Goal: Task Accomplishment & Management: Manage account settings

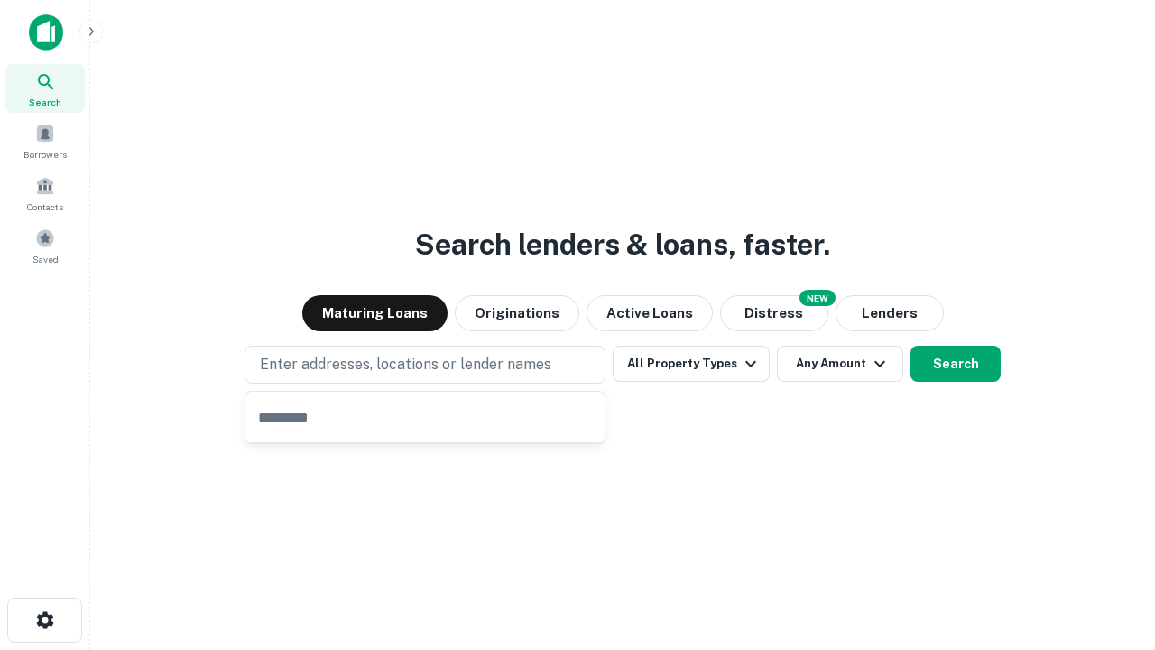
type input "**********"
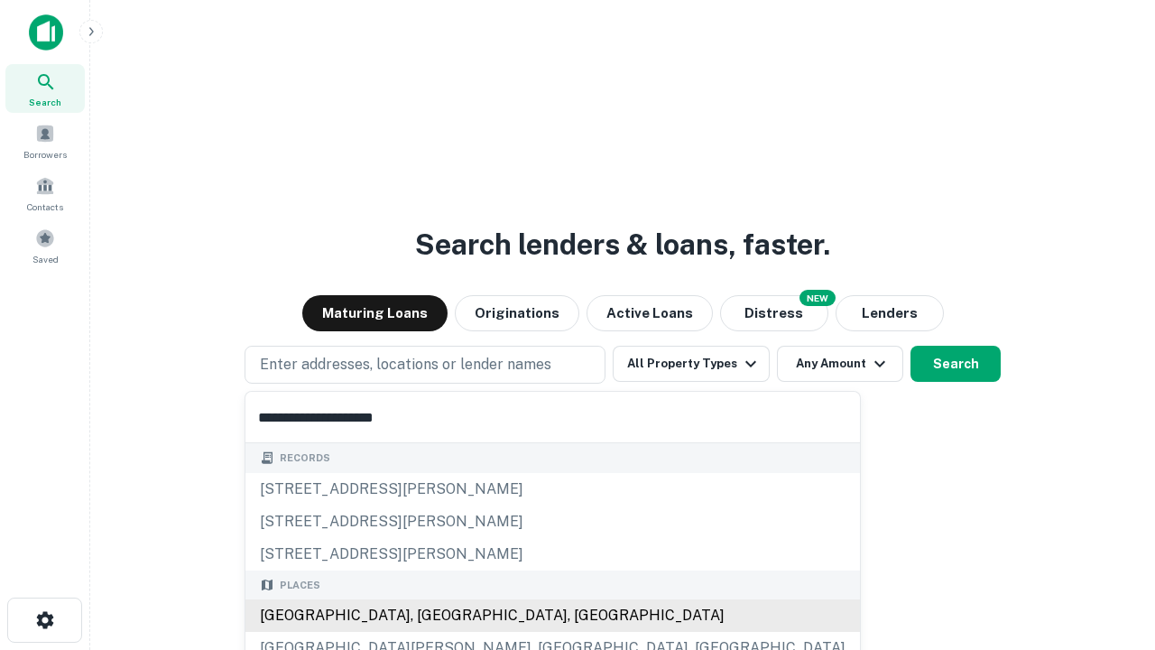
click at [431, 616] on div "[GEOGRAPHIC_DATA], [GEOGRAPHIC_DATA], [GEOGRAPHIC_DATA]" at bounding box center [553, 615] width 615 height 32
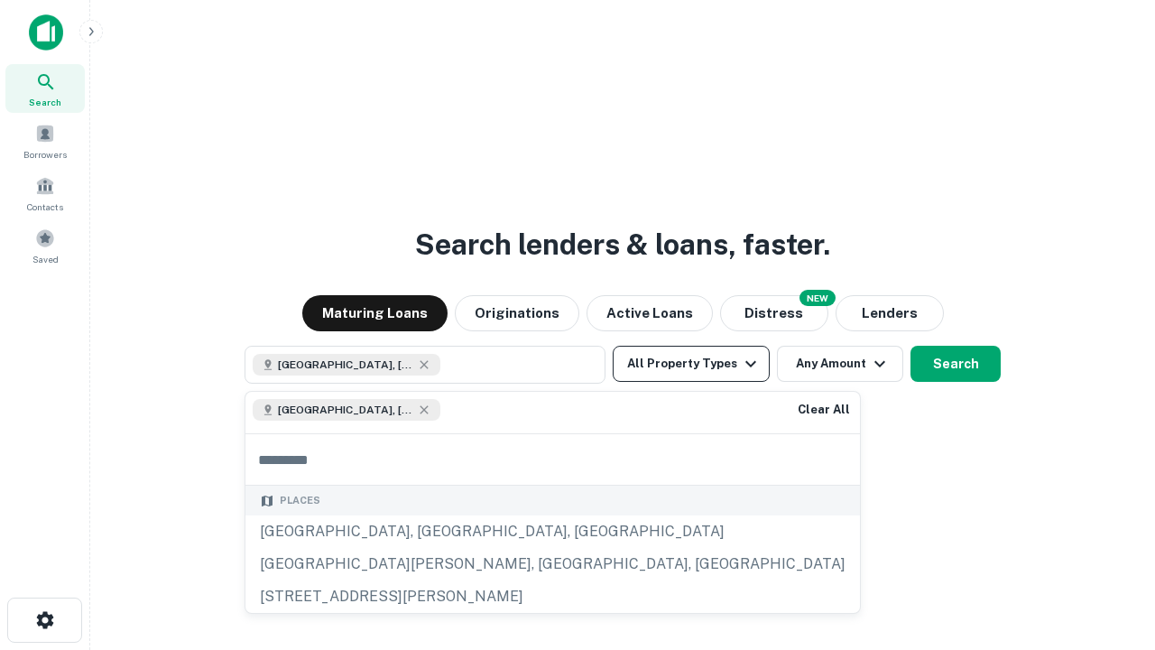
click at [691, 364] on button "All Property Types" at bounding box center [691, 364] width 157 height 36
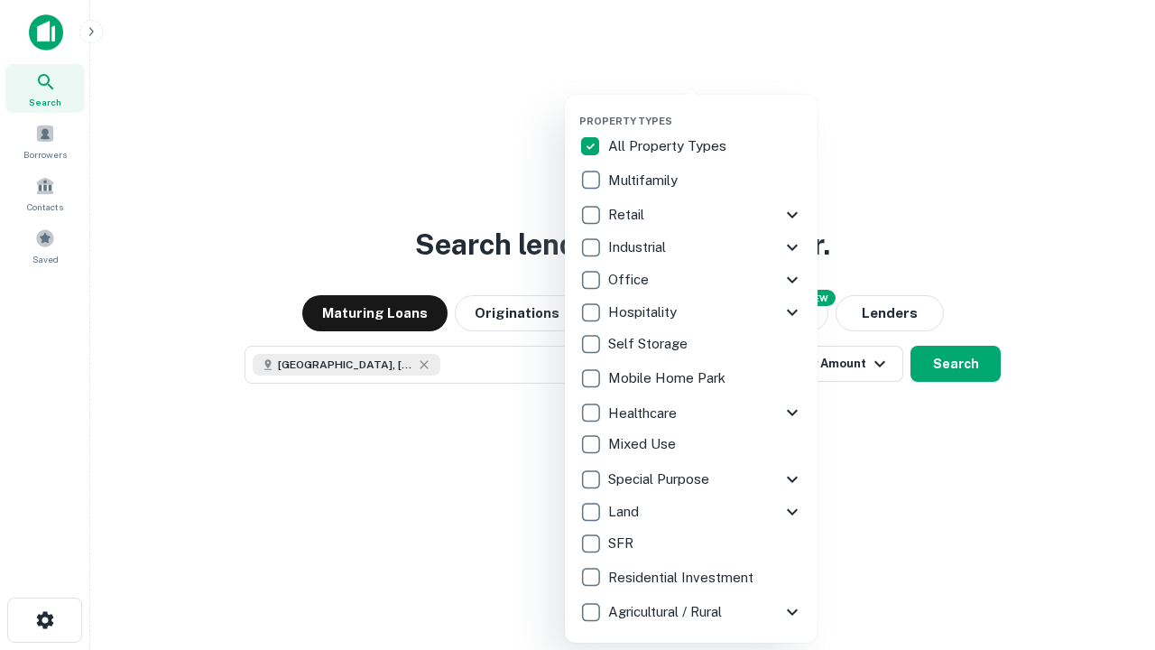
click at [706, 109] on button "button" at bounding box center [705, 109] width 253 height 1
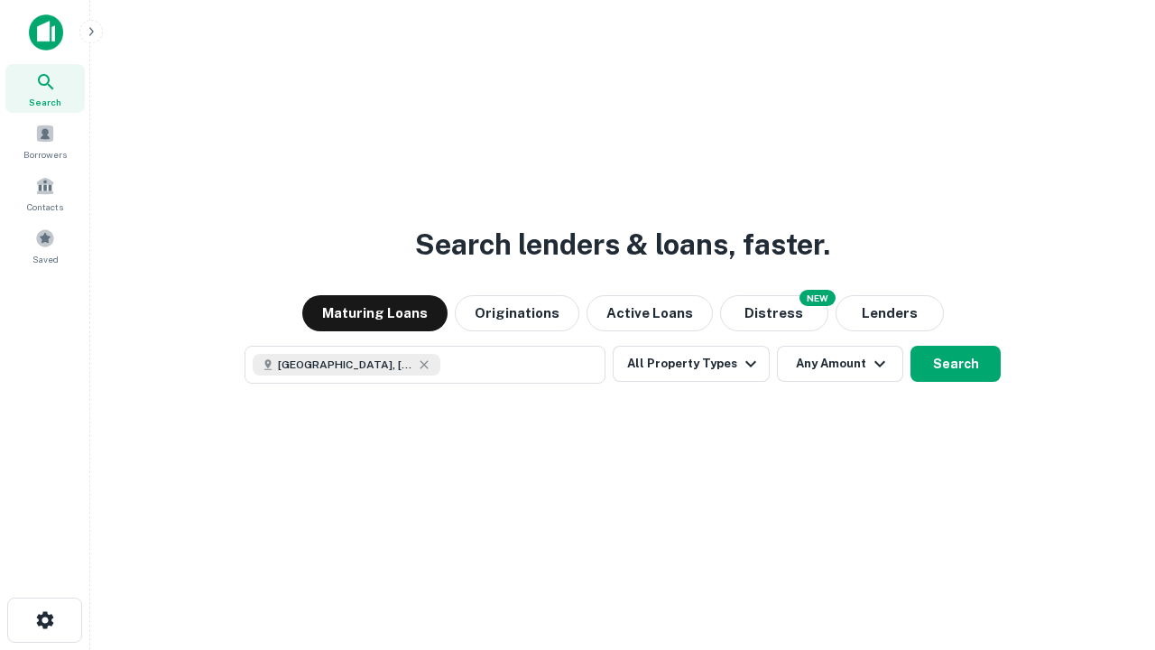
scroll to position [29, 0]
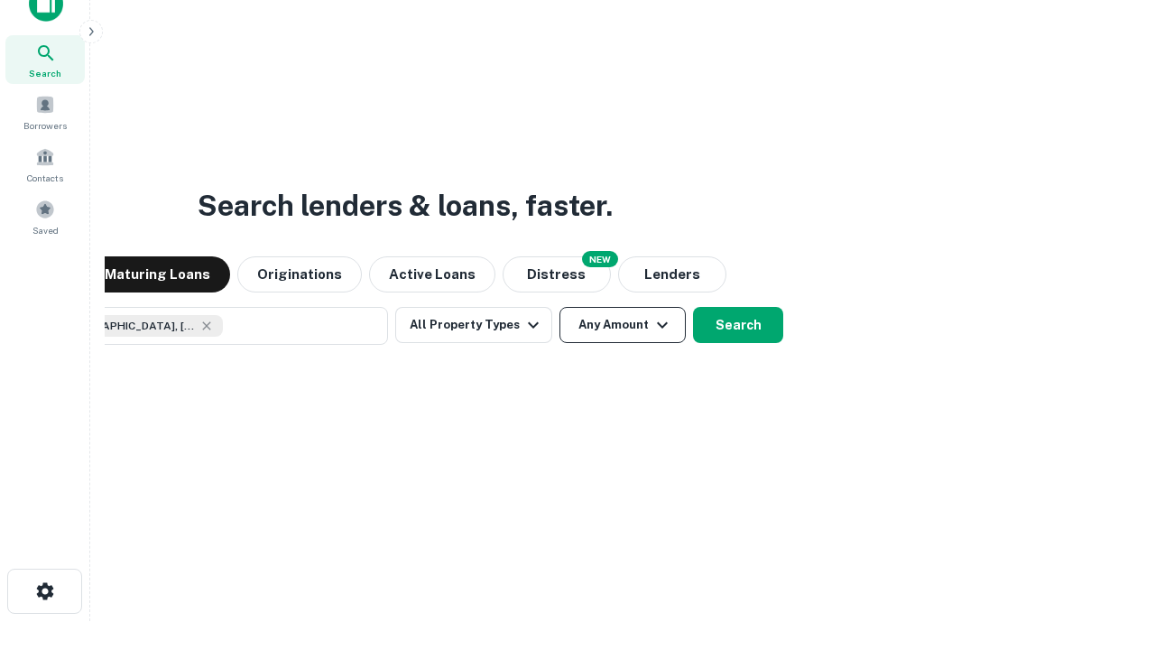
click at [560, 307] on button "Any Amount" at bounding box center [623, 325] width 126 height 36
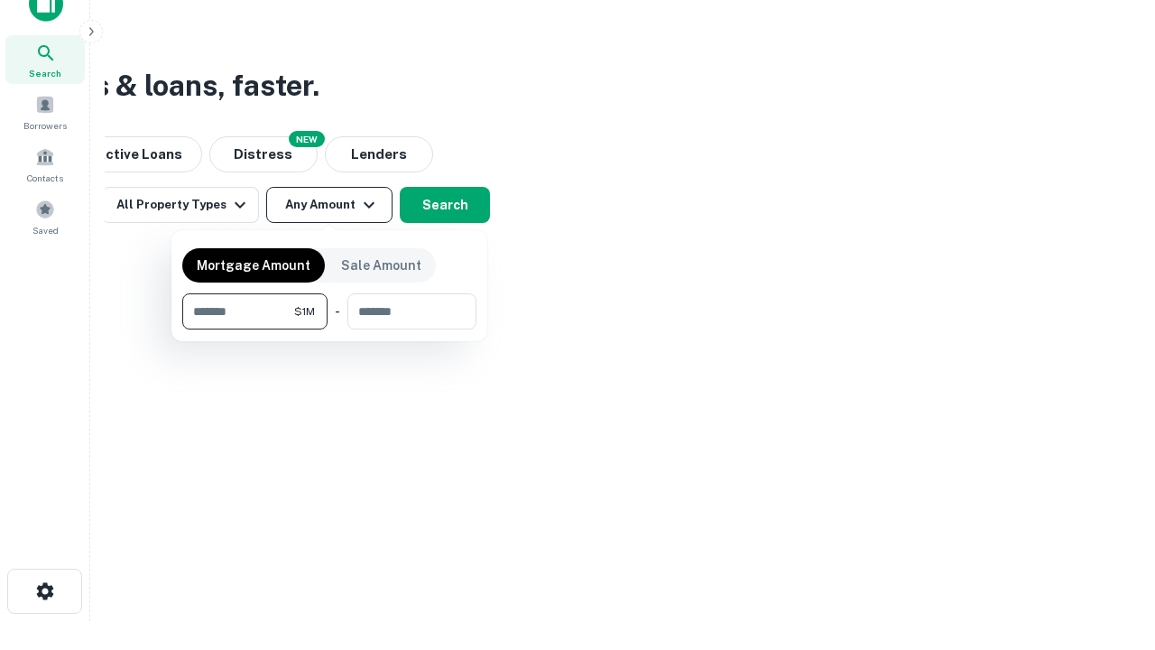
type input "*******"
click at [329, 329] on button "button" at bounding box center [329, 329] width 294 height 1
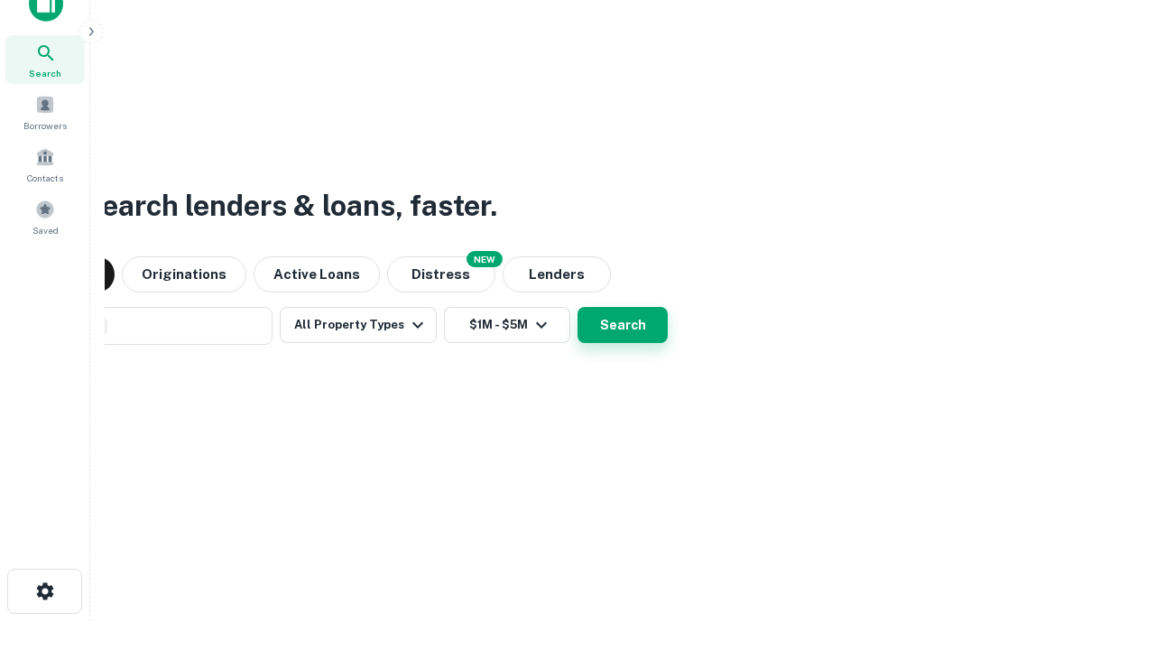
click at [578, 307] on button "Search" at bounding box center [623, 325] width 90 height 36
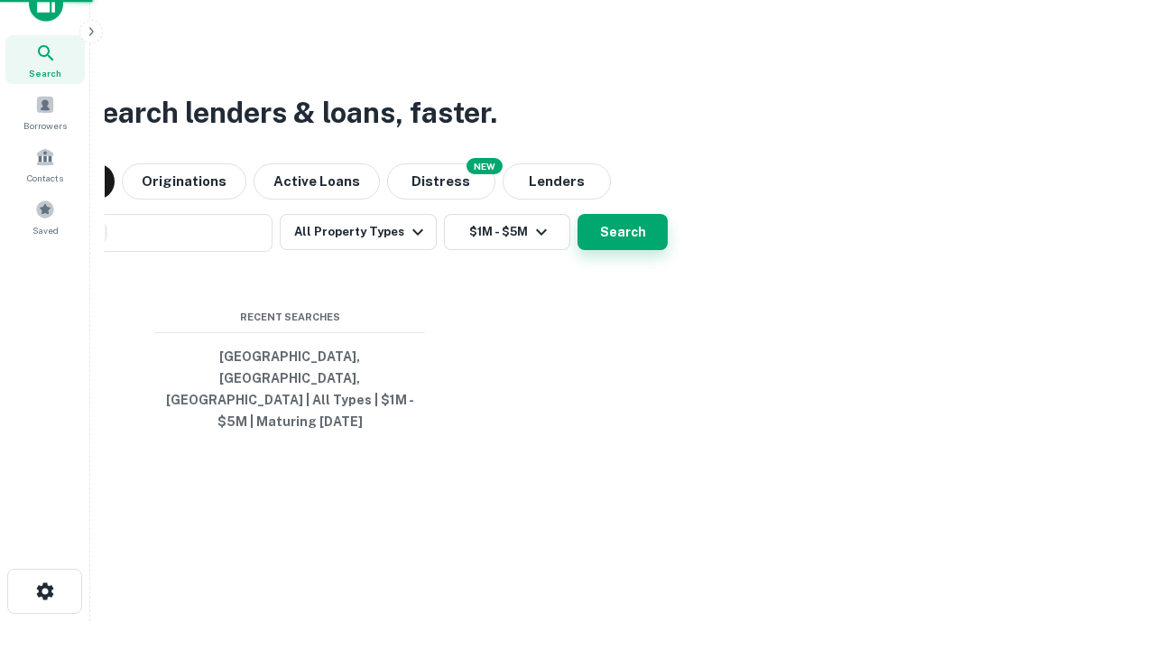
scroll to position [59, 511]
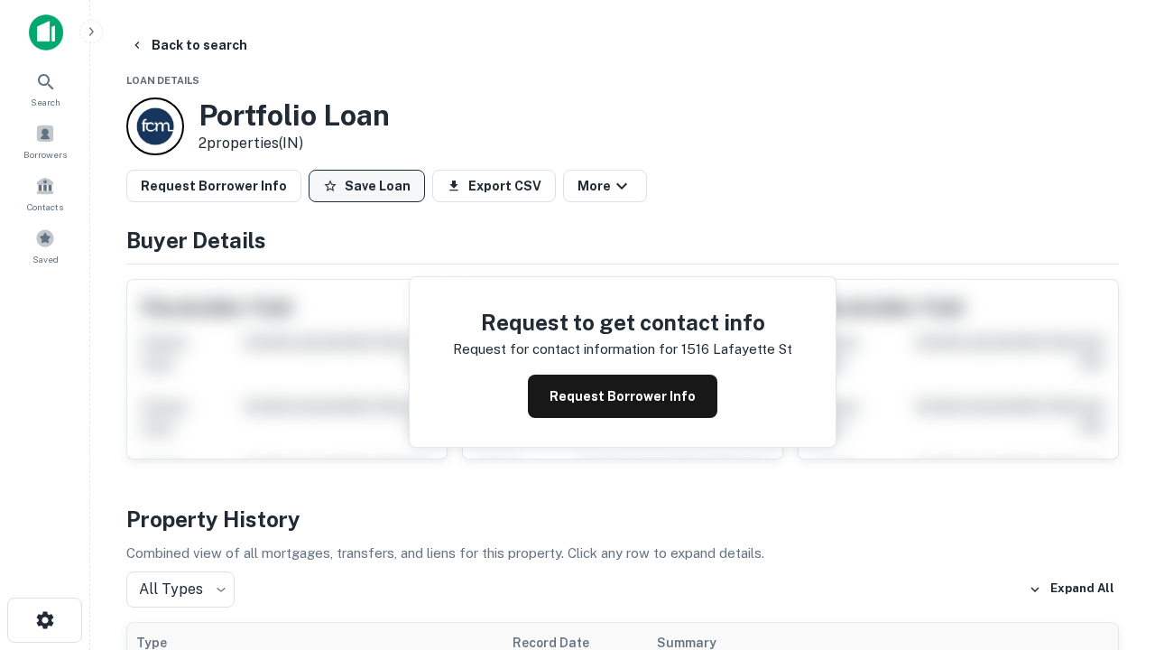
click at [366, 186] on button "Save Loan" at bounding box center [367, 186] width 116 height 32
click at [371, 186] on button "Loan Saved" at bounding box center [371, 186] width 125 height 32
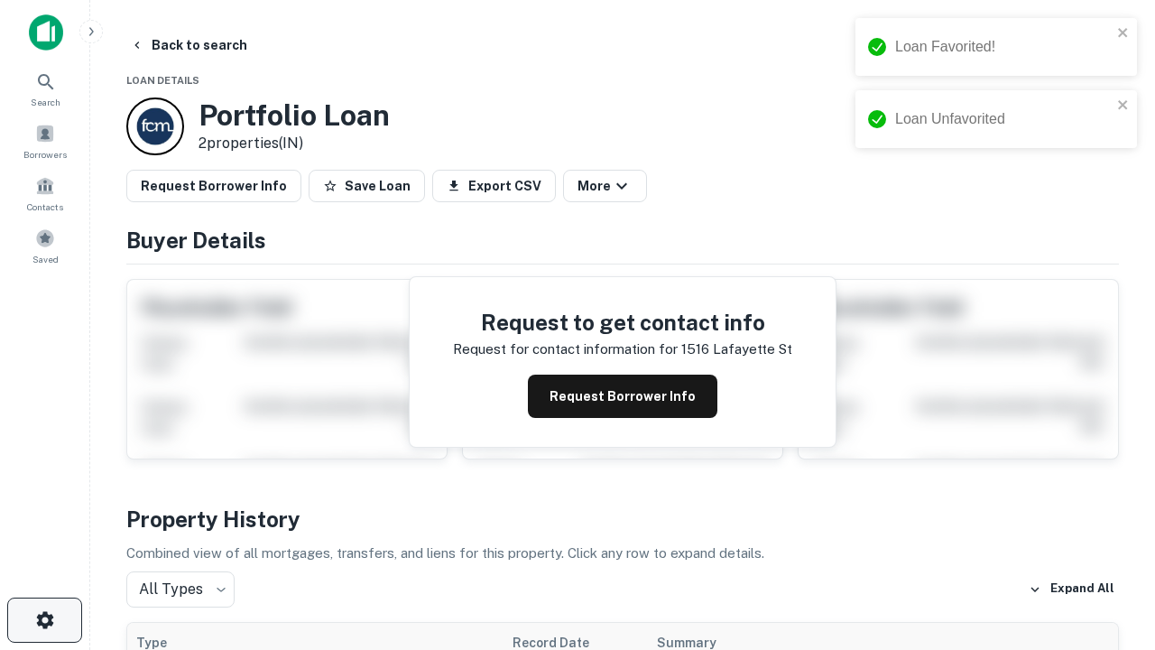
click at [44, 620] on icon "button" at bounding box center [45, 620] width 22 height 22
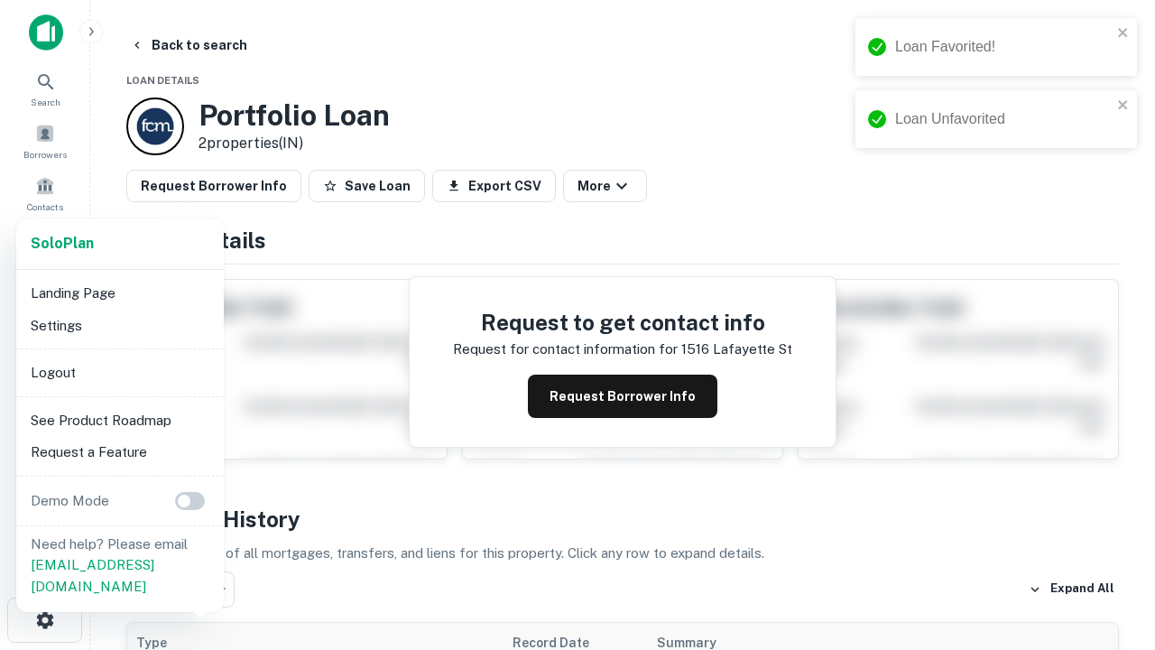
click at [119, 372] on li "Logout" at bounding box center [119, 373] width 193 height 32
